Goal: Task Accomplishment & Management: Manage account settings

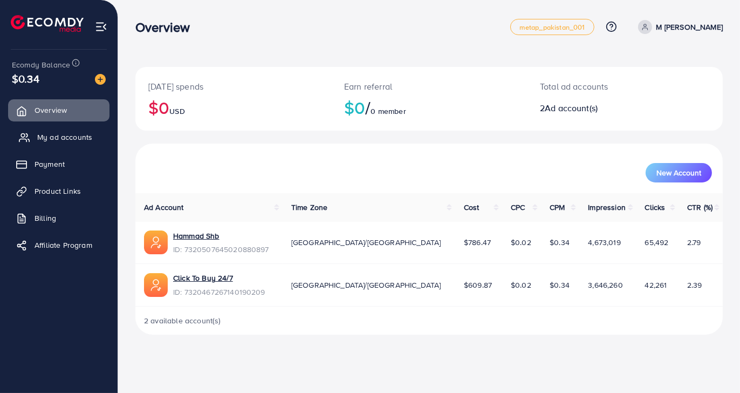
click at [67, 133] on span "My ad accounts" at bounding box center [64, 137] width 55 height 11
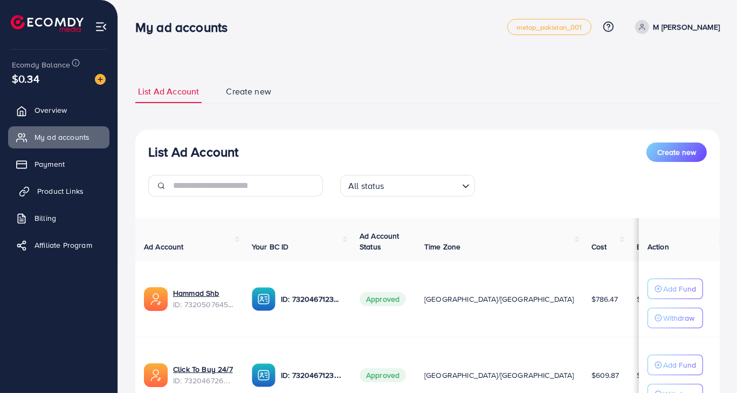
click at [65, 195] on span "Product Links" at bounding box center [60, 190] width 46 height 11
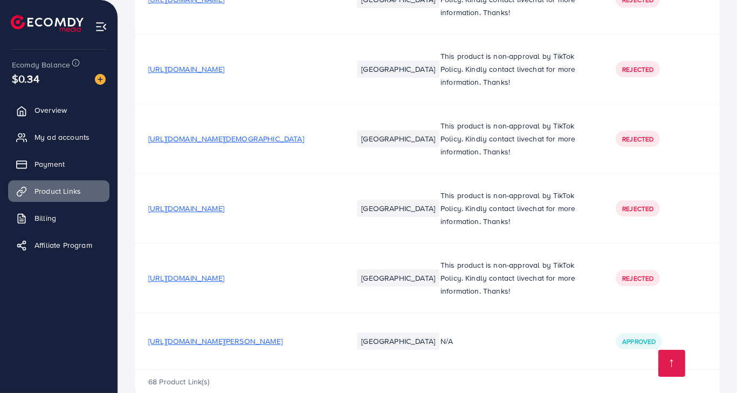
drag, startPoint x: 218, startPoint y: 159, endPoint x: 218, endPoint y: 331, distance: 171.5
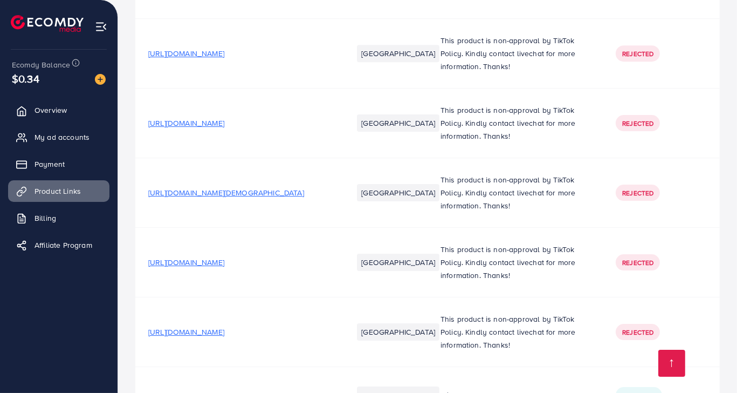
scroll to position [4477, 0]
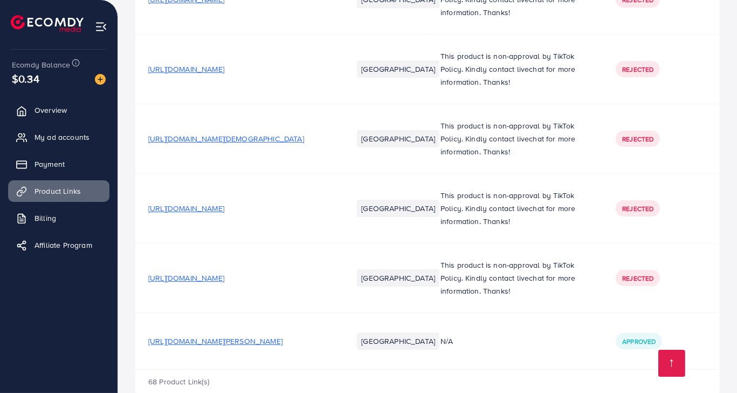
click at [221, 335] on span "[URL][DOMAIN_NAME][PERSON_NAME]" at bounding box center [215, 340] width 134 height 11
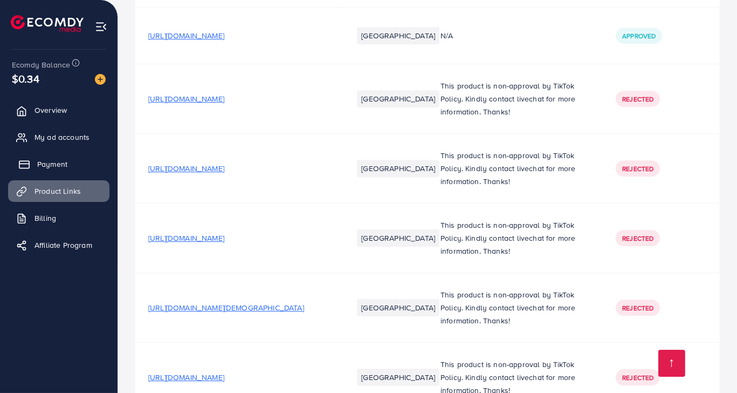
scroll to position [4100, 0]
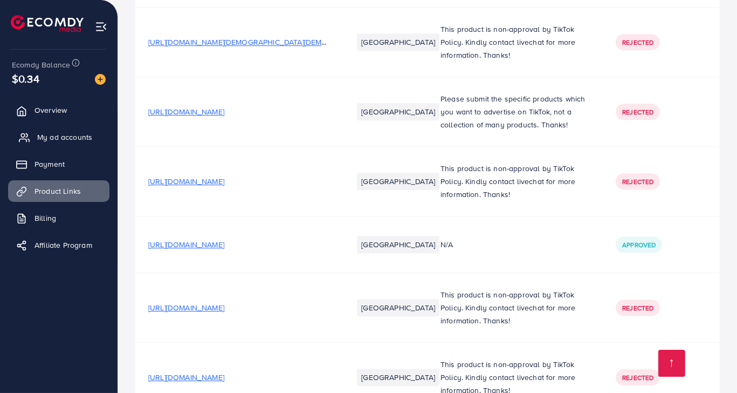
click at [55, 138] on span "My ad accounts" at bounding box center [64, 137] width 55 height 11
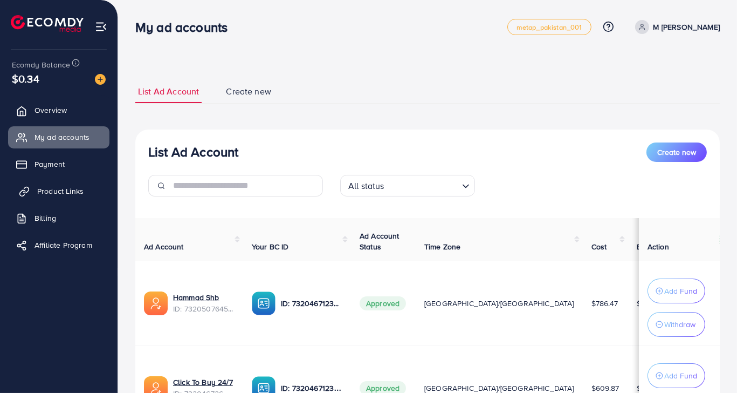
click at [75, 195] on span "Product Links" at bounding box center [60, 190] width 46 height 11
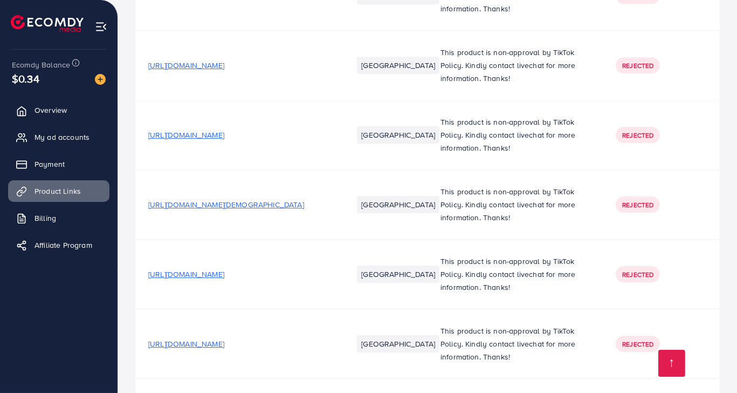
scroll to position [4477, 0]
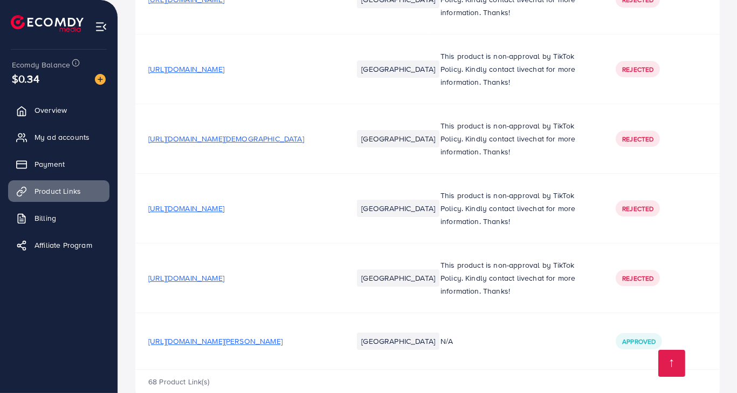
drag, startPoint x: 233, startPoint y: 235, endPoint x: 216, endPoint y: 348, distance: 114.0
click at [216, 335] on div "[URL][DOMAIN_NAME][PERSON_NAME]" at bounding box center [215, 340] width 134 height 11
click at [216, 335] on span "[URL][DOMAIN_NAME][PERSON_NAME]" at bounding box center [215, 340] width 134 height 11
click at [224, 272] on span "[URL][DOMAIN_NAME]" at bounding box center [186, 277] width 76 height 11
